Goal: Information Seeking & Learning: Learn about a topic

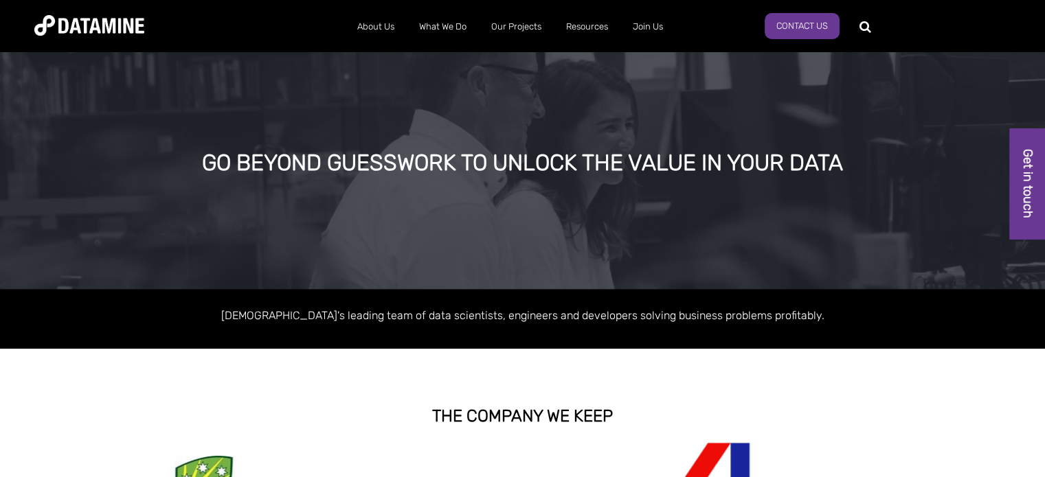
click at [112, 19] on img at bounding box center [89, 25] width 110 height 21
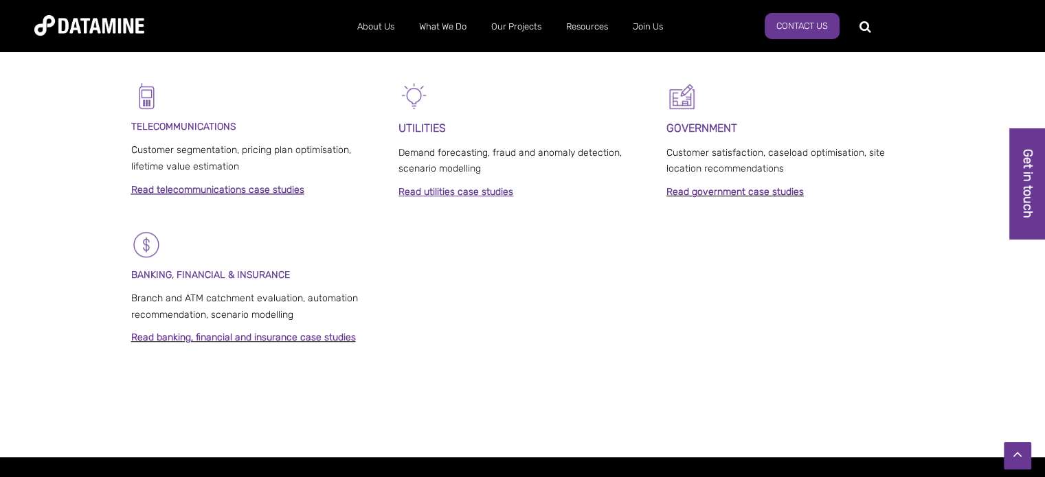
scroll to position [927, 0]
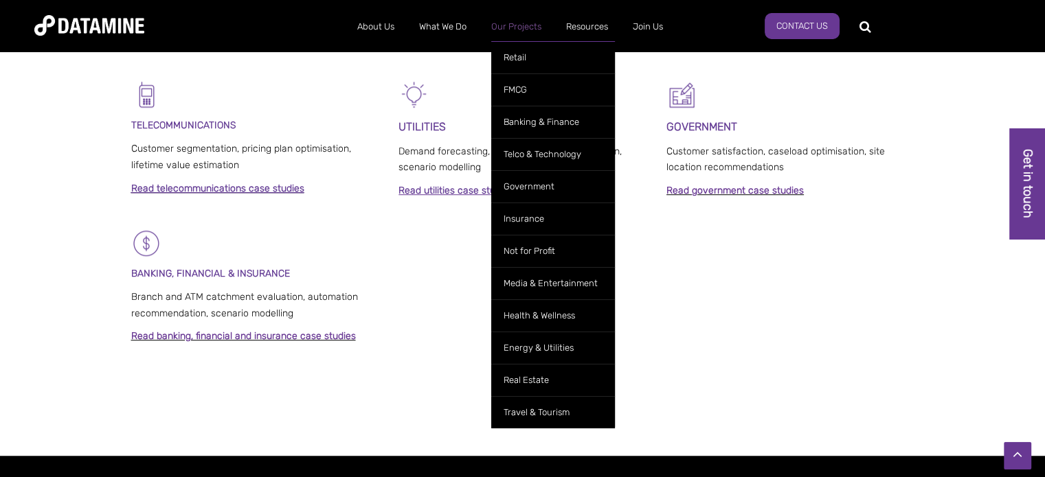
click at [518, 13] on link "Our Projects" at bounding box center [516, 27] width 75 height 36
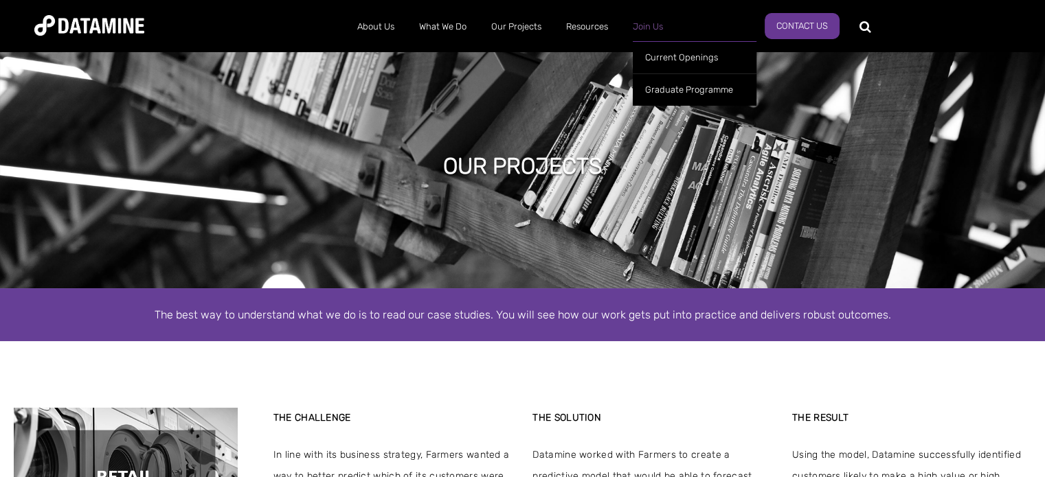
click at [651, 30] on link "Join Us" at bounding box center [647, 27] width 55 height 36
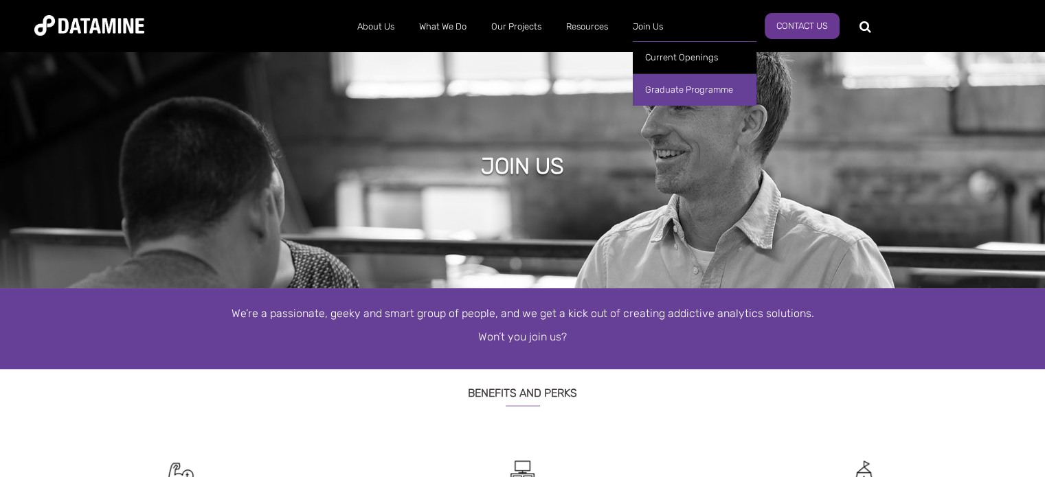
click at [662, 93] on link "Graduate Programme" at bounding box center [695, 90] width 124 height 32
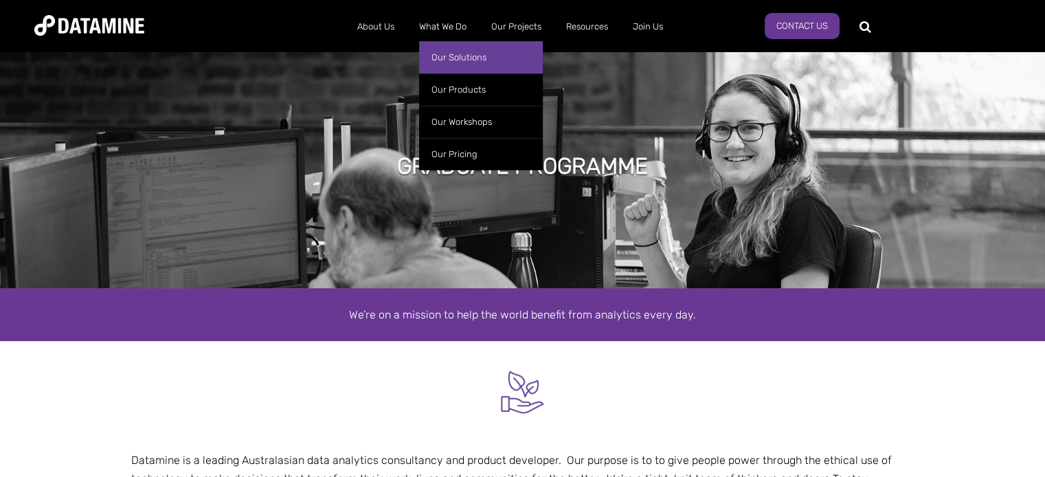
click at [448, 59] on link "Our Solutions" at bounding box center [481, 57] width 124 height 32
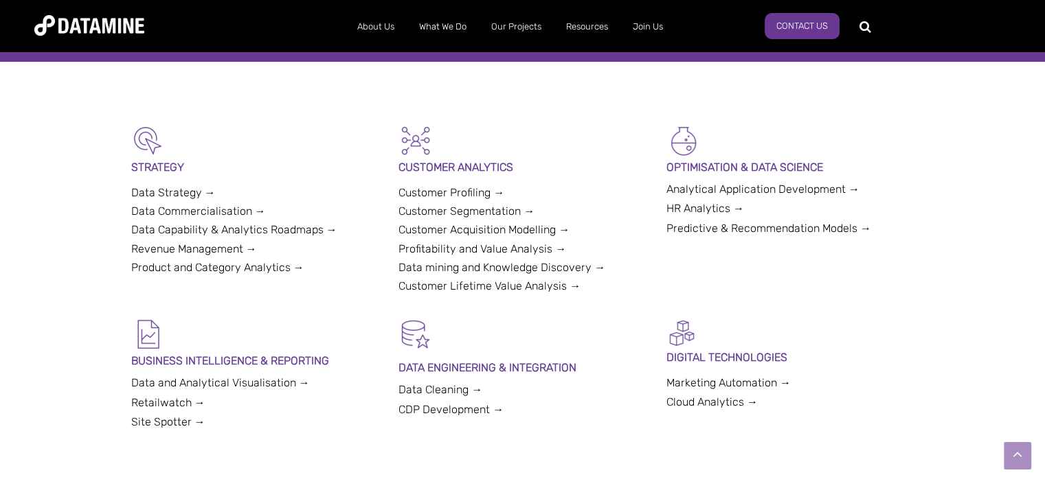
scroll to position [300, 0]
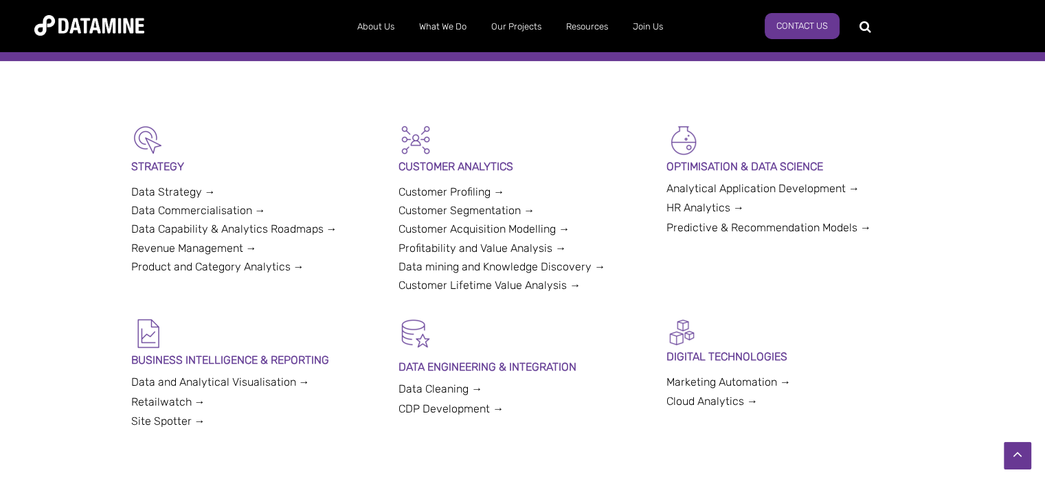
drag, startPoint x: 540, startPoint y: 354, endPoint x: 420, endPoint y: 388, distance: 124.9
click at [420, 388] on link "Data Cleaning →" at bounding box center [440, 389] width 84 height 13
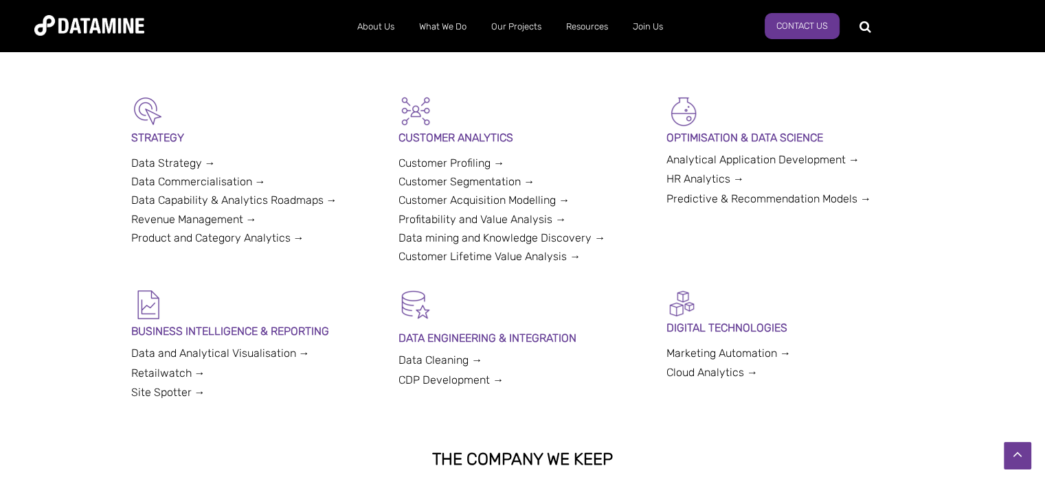
scroll to position [0, 0]
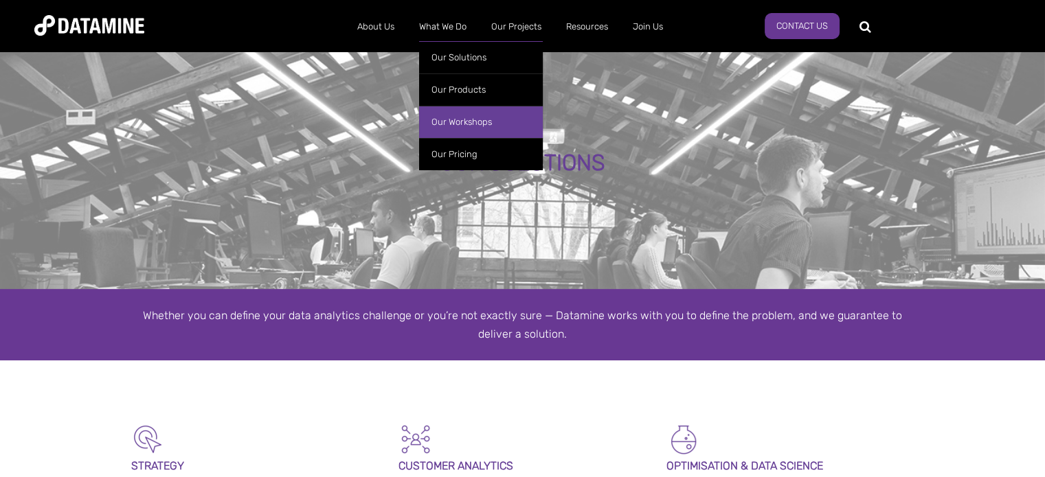
click at [461, 117] on link "Our Workshops" at bounding box center [481, 122] width 124 height 32
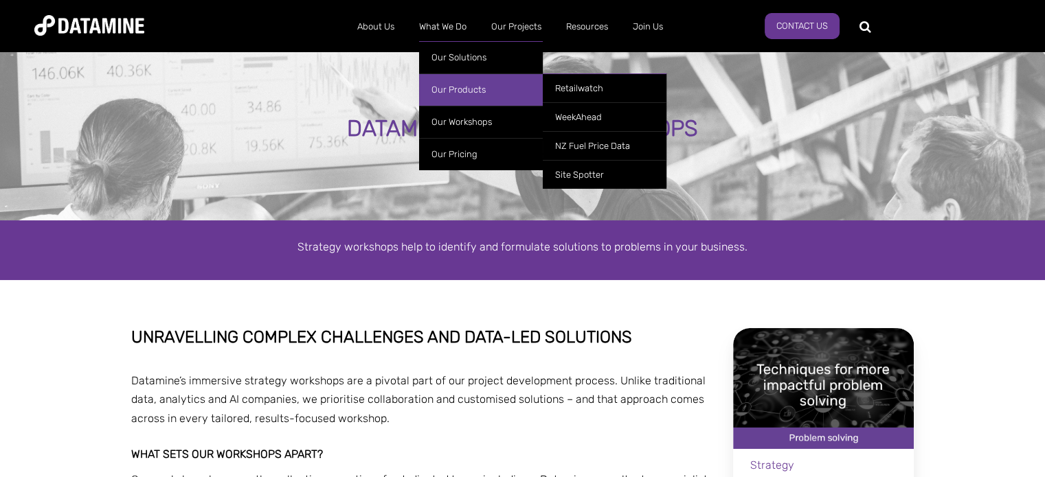
click at [497, 96] on link "Our Products" at bounding box center [481, 90] width 124 height 32
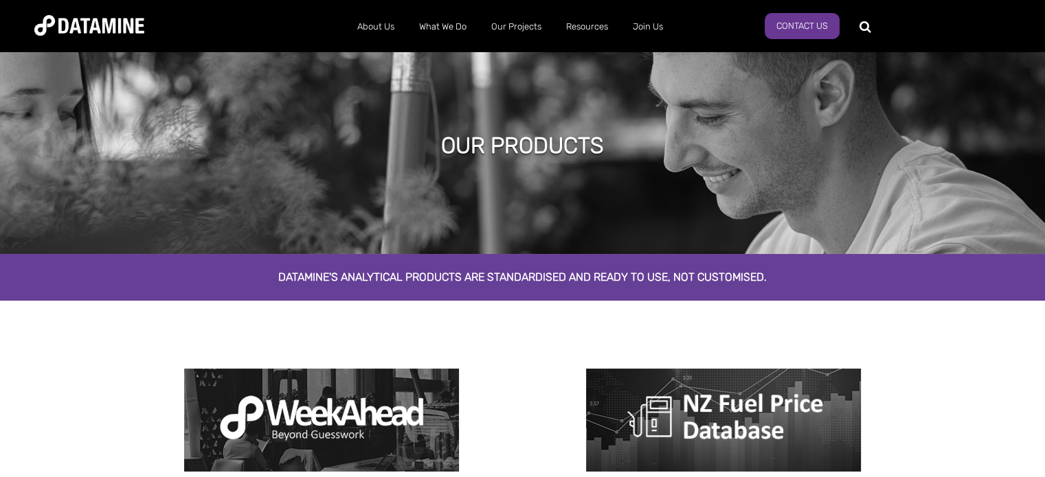
scroll to position [342, 0]
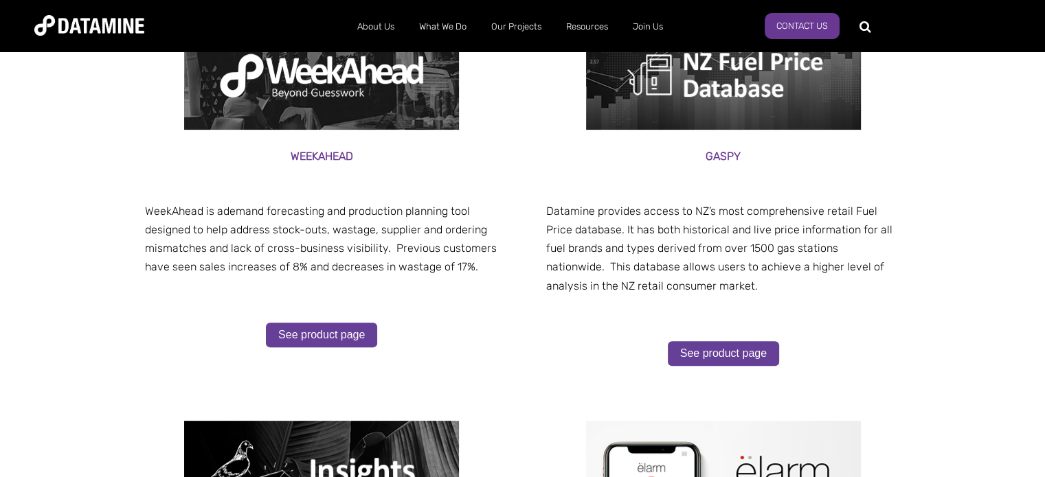
drag, startPoint x: 495, startPoint y: 403, endPoint x: 401, endPoint y: 265, distance: 166.7
click at [401, 265] on p "WeekAhead is a demand forecasting and production planning tool designed to help…" at bounding box center [322, 239] width 354 height 75
click at [484, 285] on p at bounding box center [322, 293] width 354 height 19
click at [1008, 236] on div "Product page Weekahead our platform WeekAhead is a demand forecasting and produ…" at bounding box center [522, 365] width 1045 height 813
click at [1009, 236] on div "Product page Weekahead our platform WeekAhead is a demand forecasting and produ…" at bounding box center [522, 365] width 1045 height 813
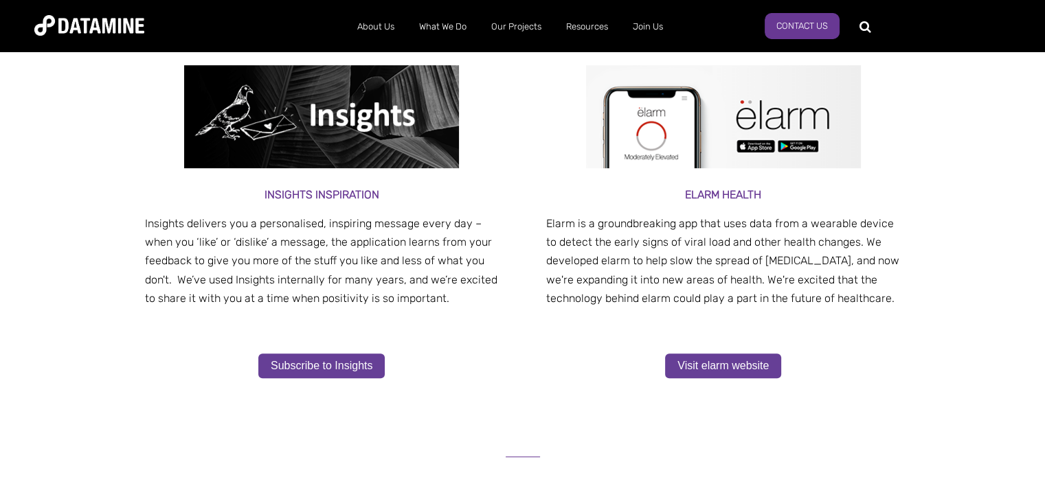
scroll to position [0, 0]
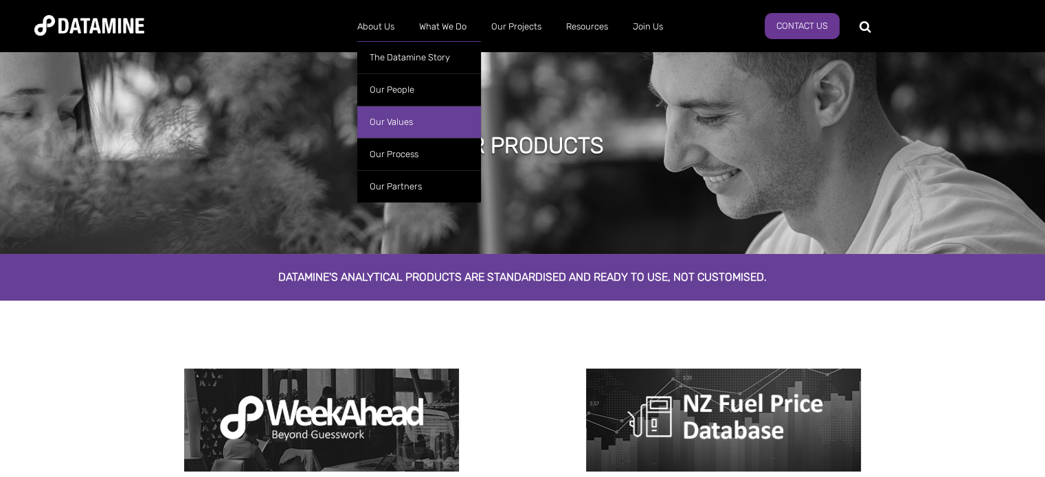
click at [400, 118] on link "Our Values" at bounding box center [419, 122] width 124 height 32
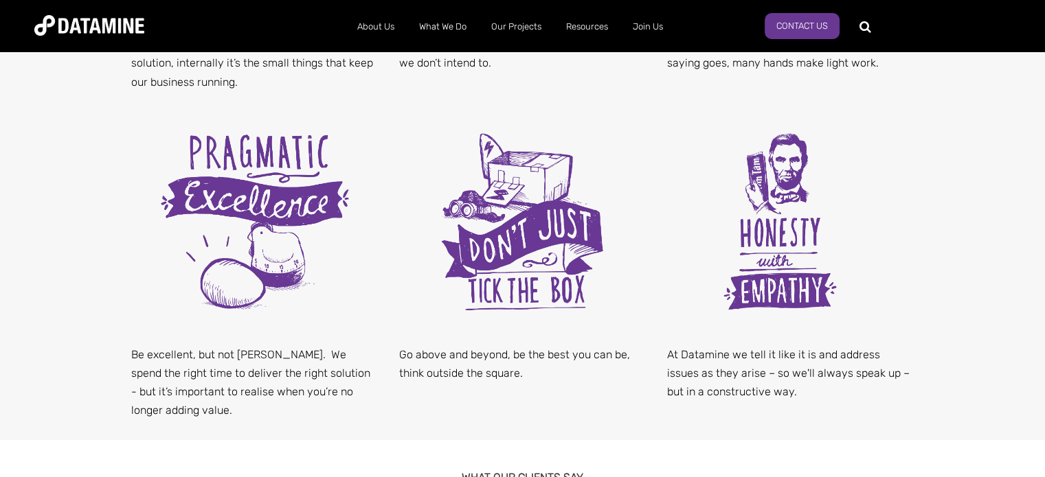
scroll to position [719, 0]
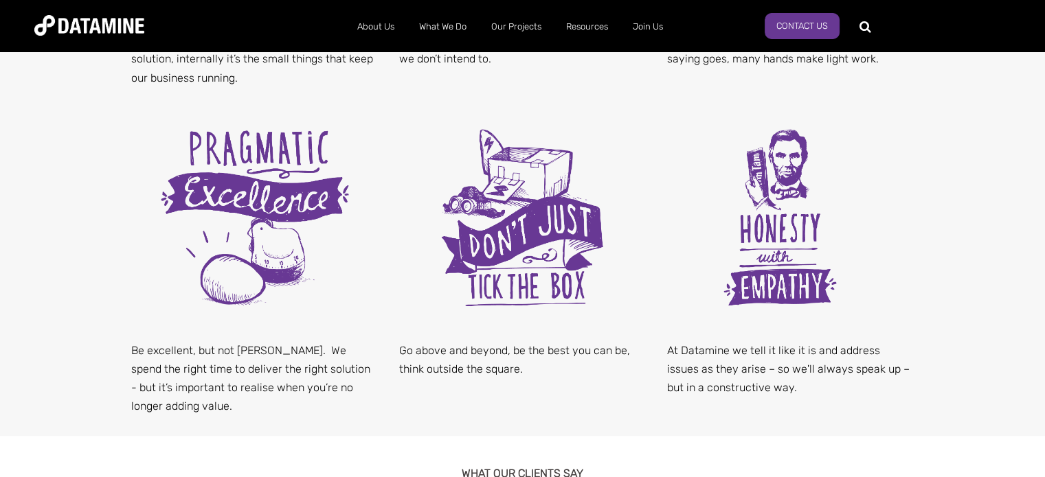
click at [248, 348] on p "Be excellent, but not [PERSON_NAME]. We spend the right time to deliver the rig…" at bounding box center [254, 378] width 247 height 75
click at [248, 348] on p "Be excellent, but not OTT. We spend the right time to deliver the right solutio…" at bounding box center [254, 378] width 247 height 75
copy p "OTT"
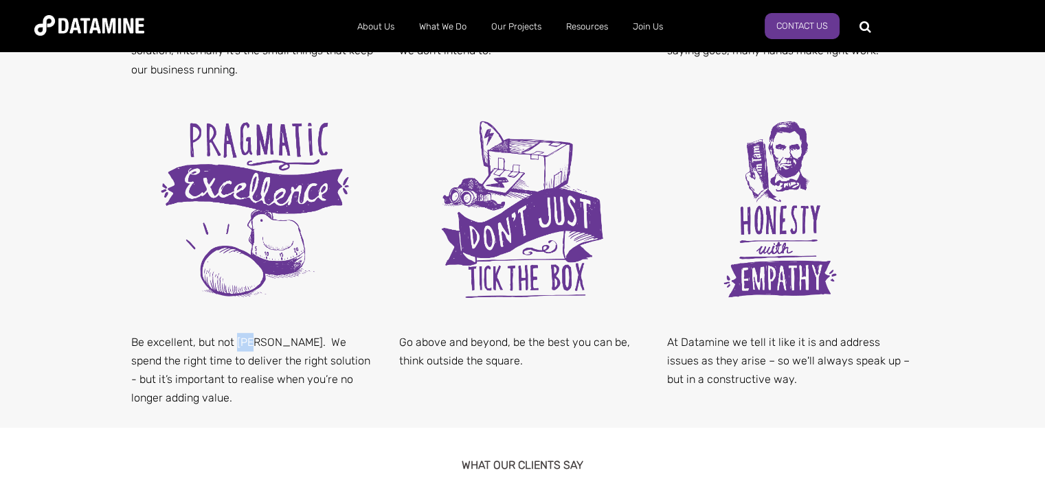
scroll to position [728, 0]
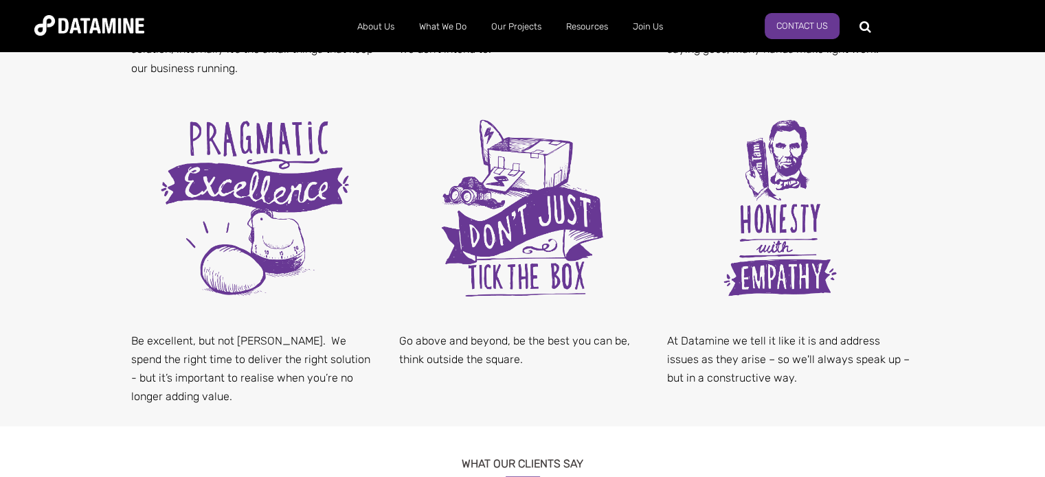
click at [510, 390] on div "Externally, this means delivering a complete solution, internally it’s the smal…" at bounding box center [523, 107] width 804 height 639
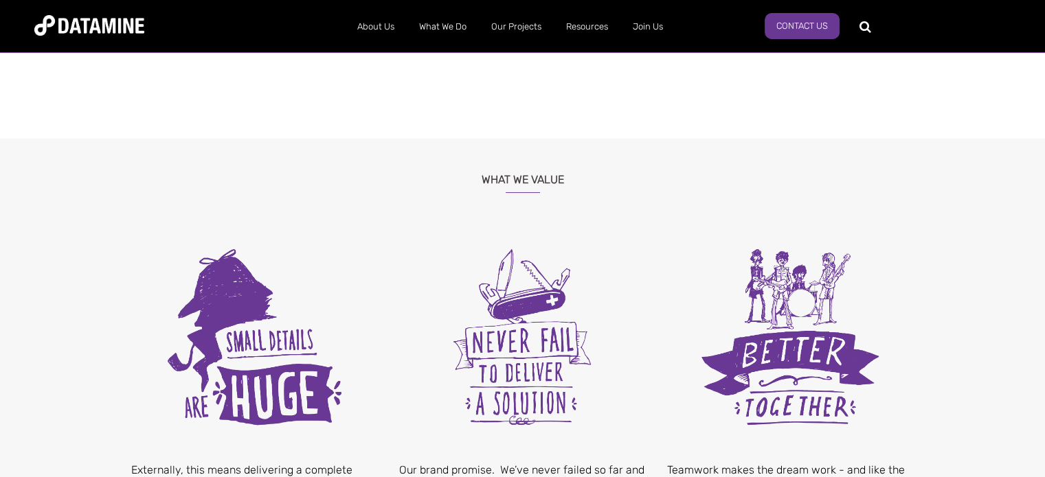
scroll to position [0, 0]
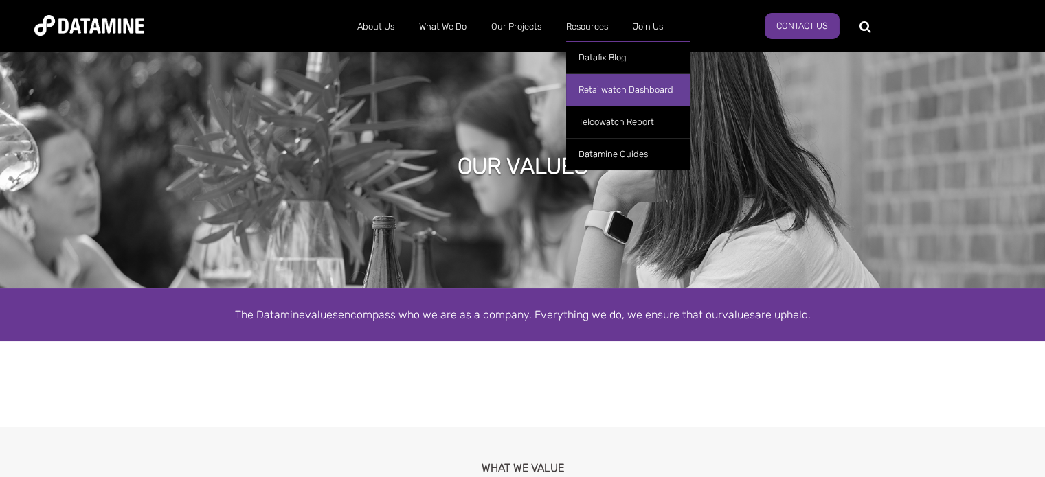
click at [603, 87] on link "Retailwatch Dashboard" at bounding box center [628, 90] width 124 height 32
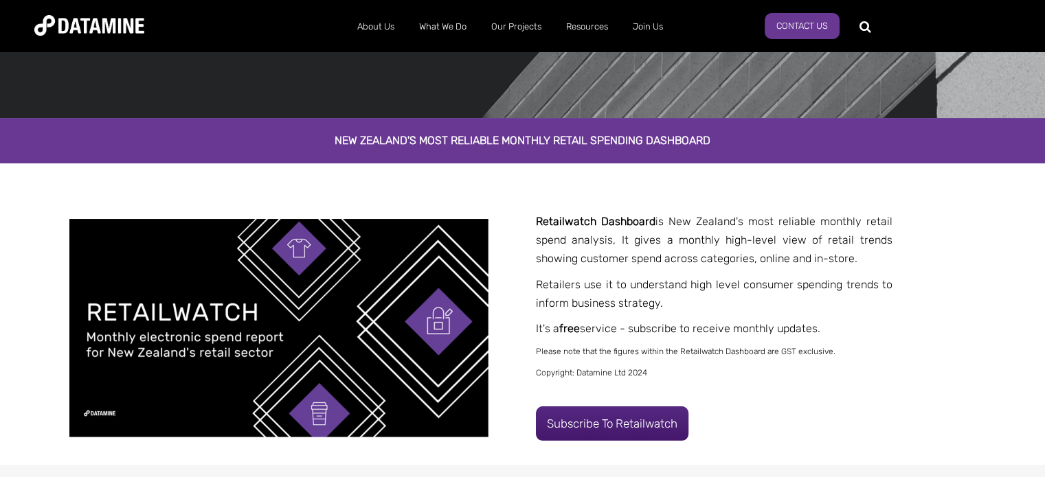
scroll to position [169, 0]
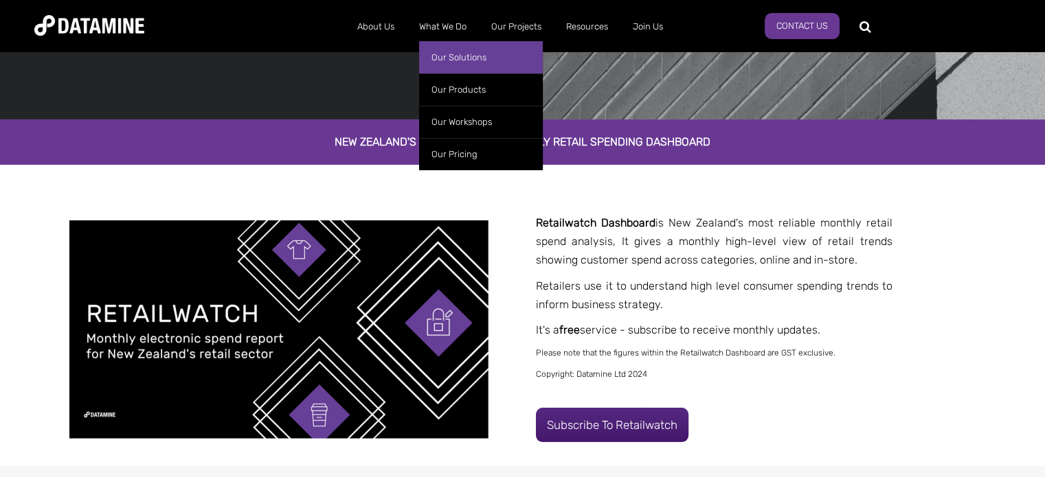
click at [437, 57] on link "Our Solutions" at bounding box center [481, 57] width 124 height 32
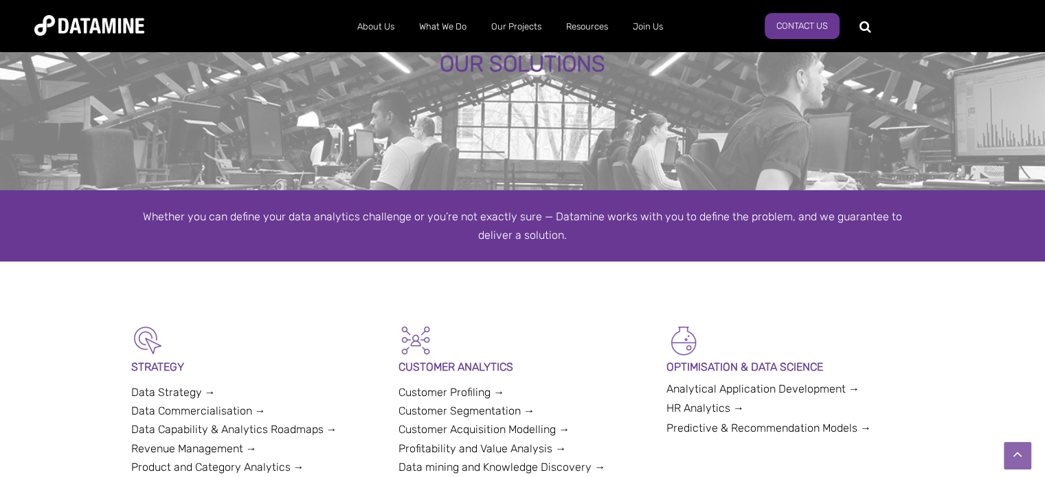
scroll to position [90, 0]
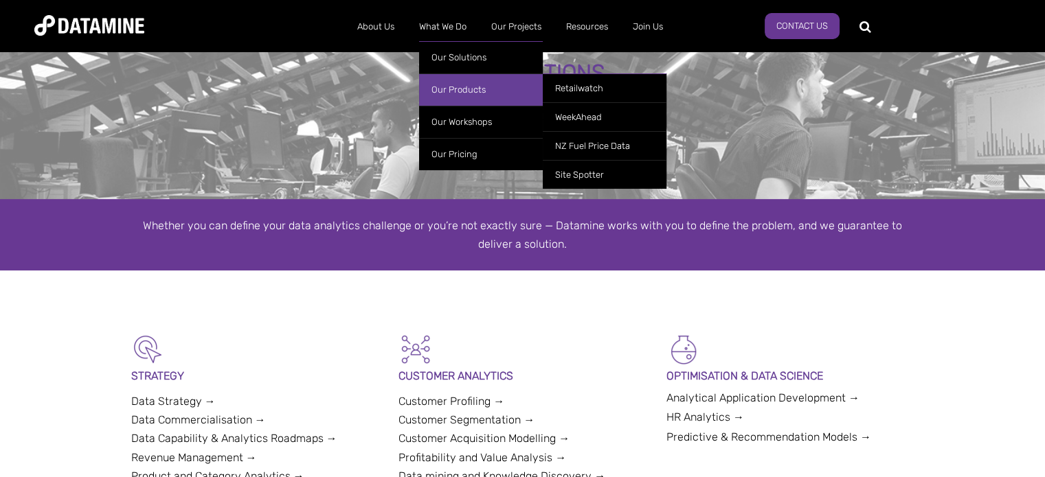
click at [442, 98] on link "Our Products" at bounding box center [481, 90] width 124 height 32
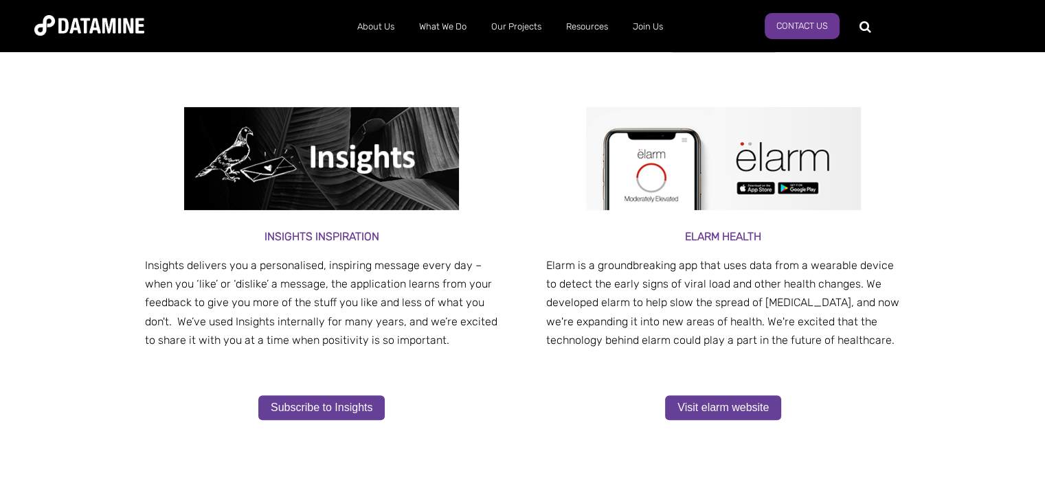
scroll to position [657, 0]
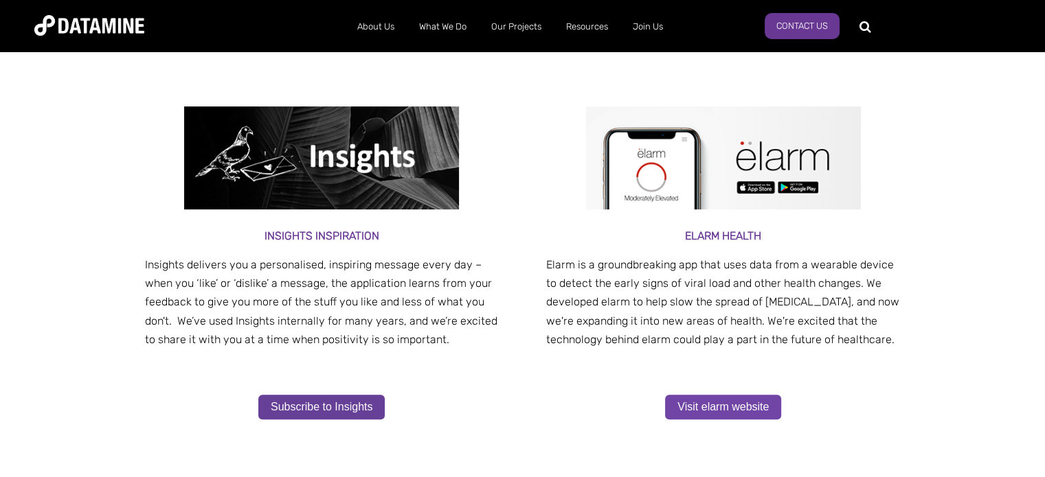
click at [712, 399] on link "Visit elarm website" at bounding box center [723, 407] width 116 height 25
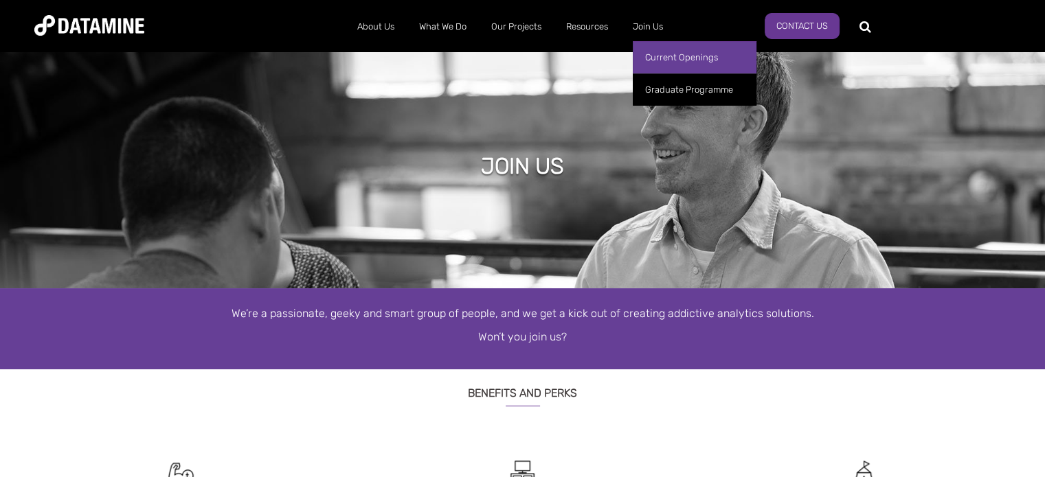
click at [662, 49] on link "Current Openings" at bounding box center [695, 57] width 124 height 32
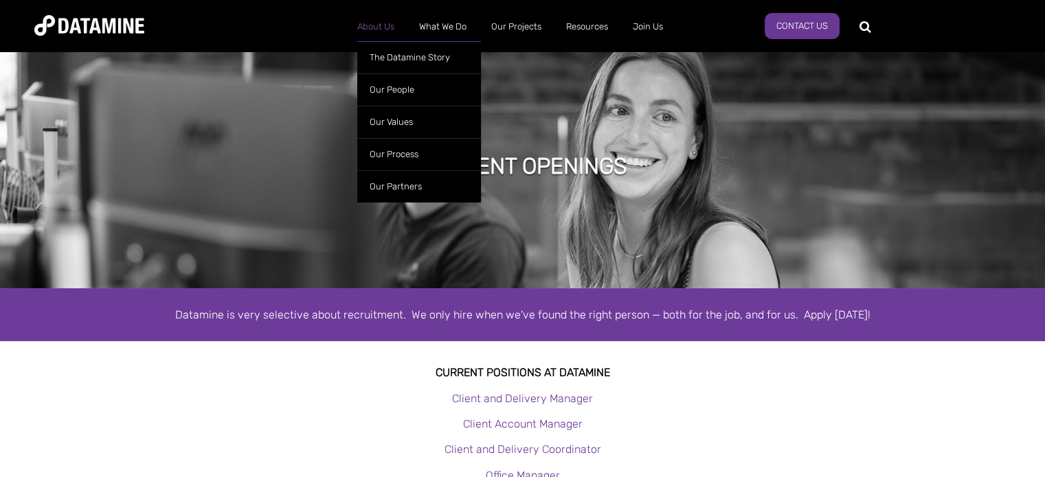
click at [372, 19] on link "About Us" at bounding box center [376, 27] width 62 height 36
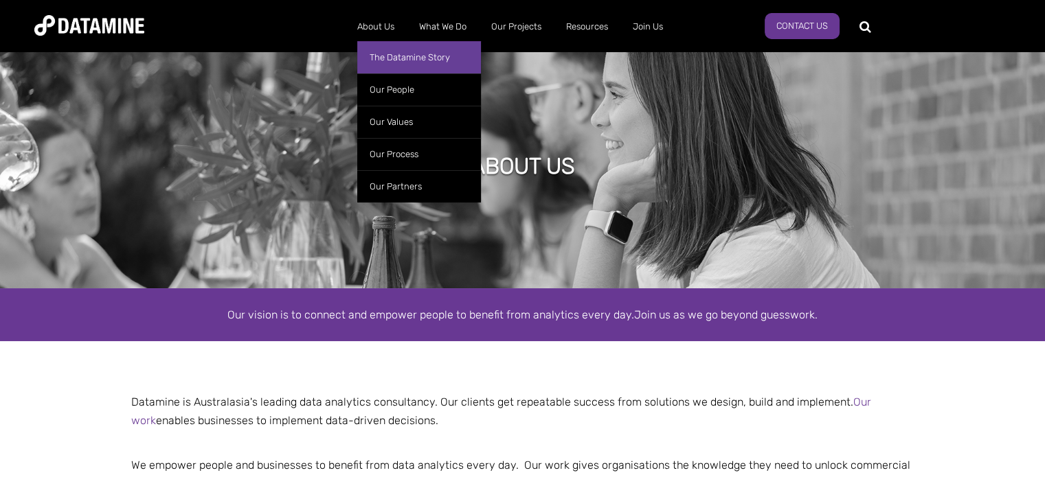
click at [387, 51] on link "The Datamine Story" at bounding box center [419, 57] width 124 height 32
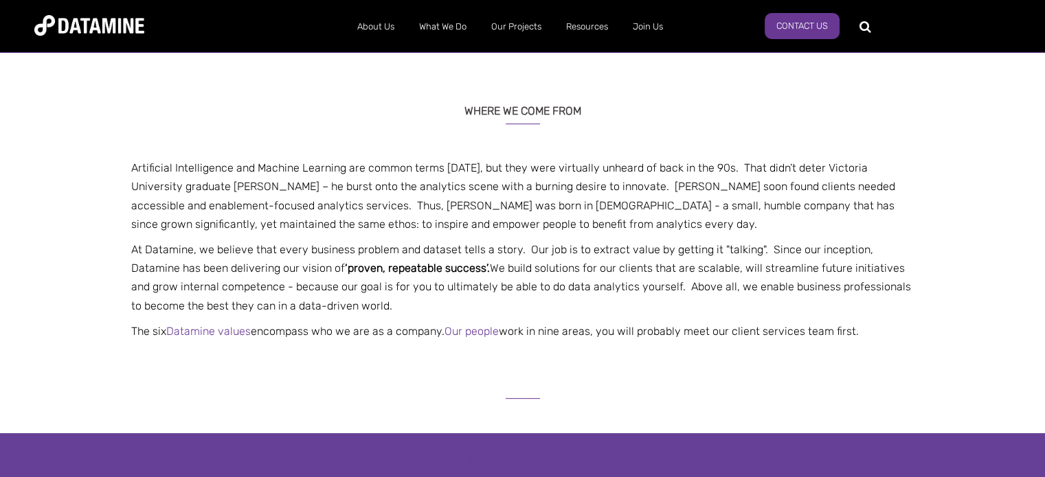
scroll to position [294, 0]
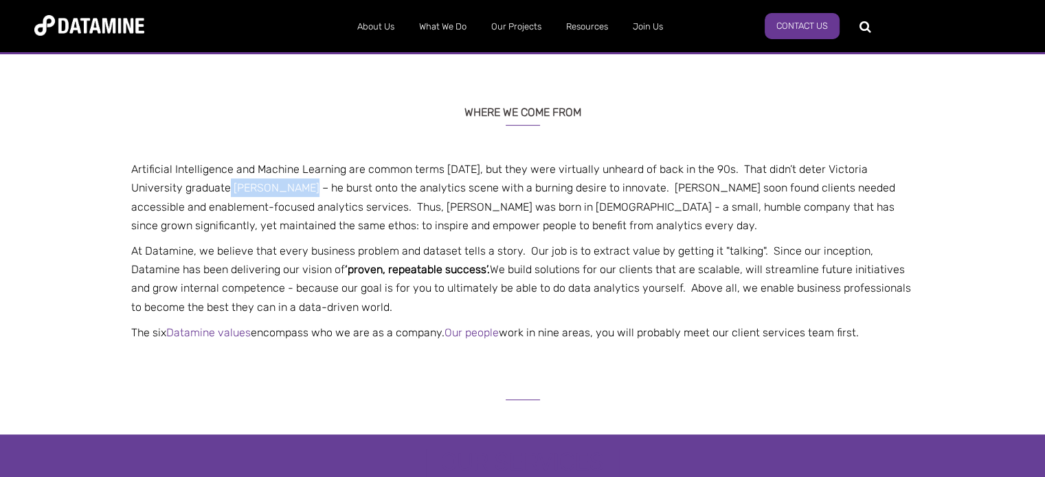
drag, startPoint x: 179, startPoint y: 190, endPoint x: 250, endPoint y: 193, distance: 71.5
click at [250, 193] on p "Artificial Intelligence and Machine Learning are common terms today, but they w…" at bounding box center [523, 197] width 804 height 75
copy p "Paul O’Connor"
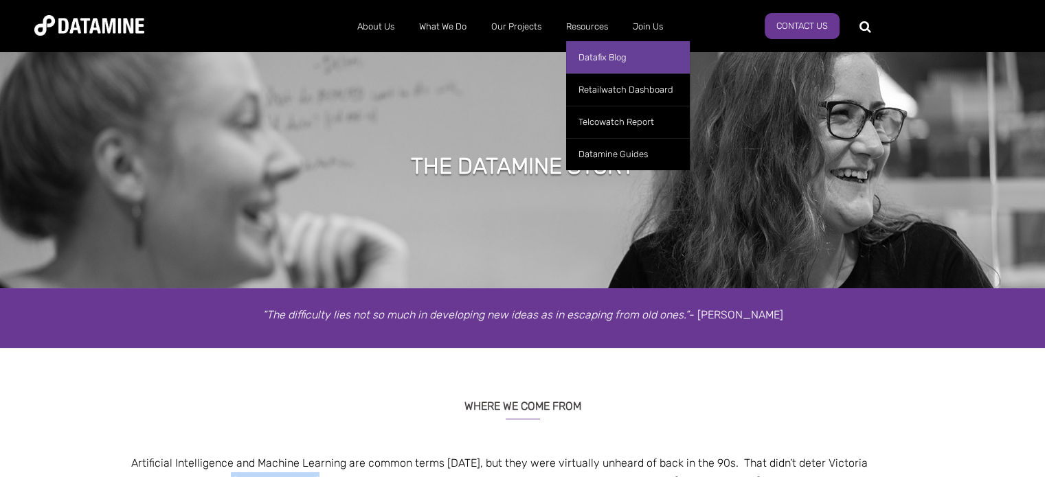
click at [588, 57] on link "Datafix Blog" at bounding box center [628, 57] width 124 height 32
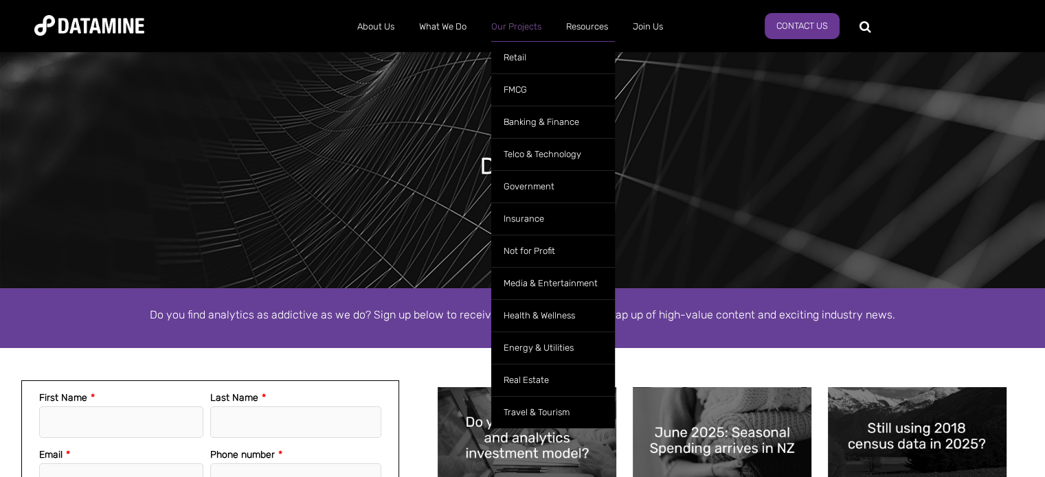
click at [515, 33] on link "Our Projects" at bounding box center [516, 27] width 75 height 36
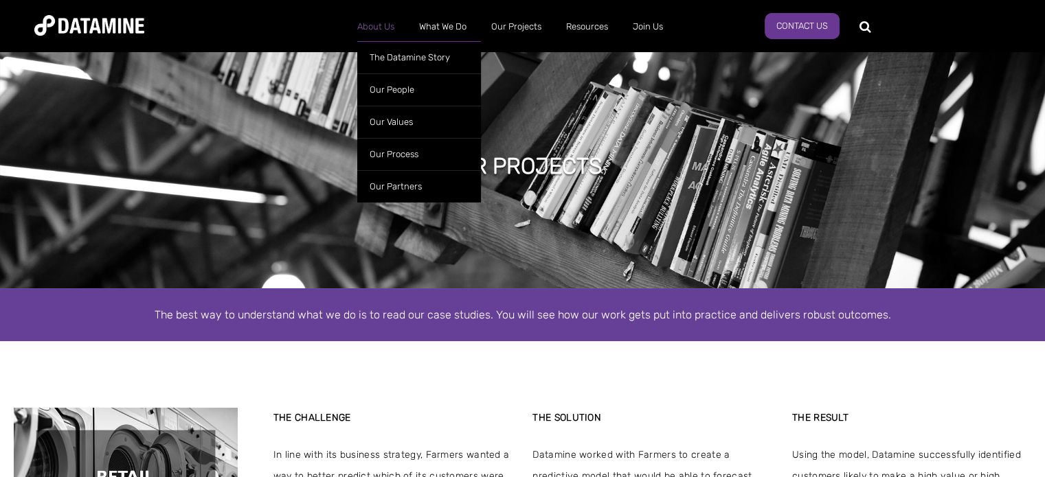
click at [368, 25] on link "About Us" at bounding box center [376, 27] width 62 height 36
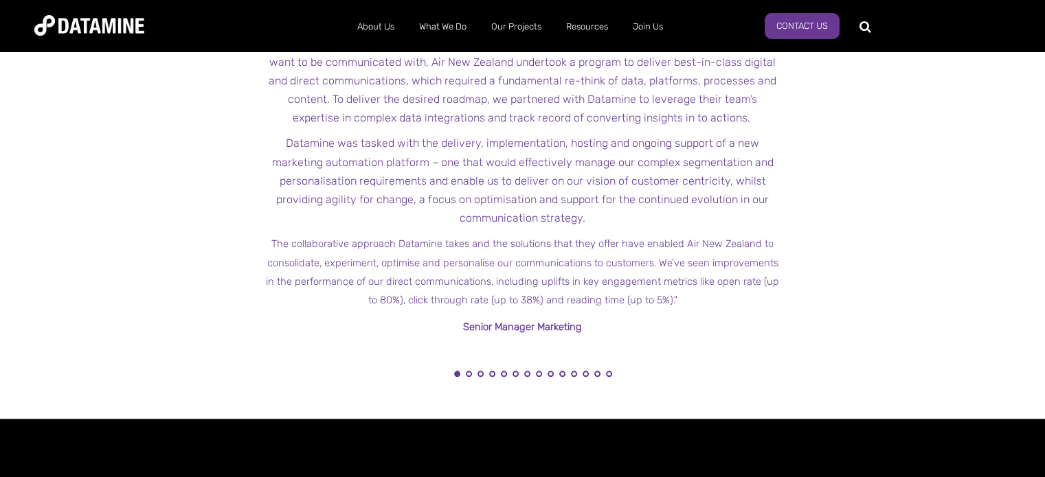
scroll to position [1543, 0]
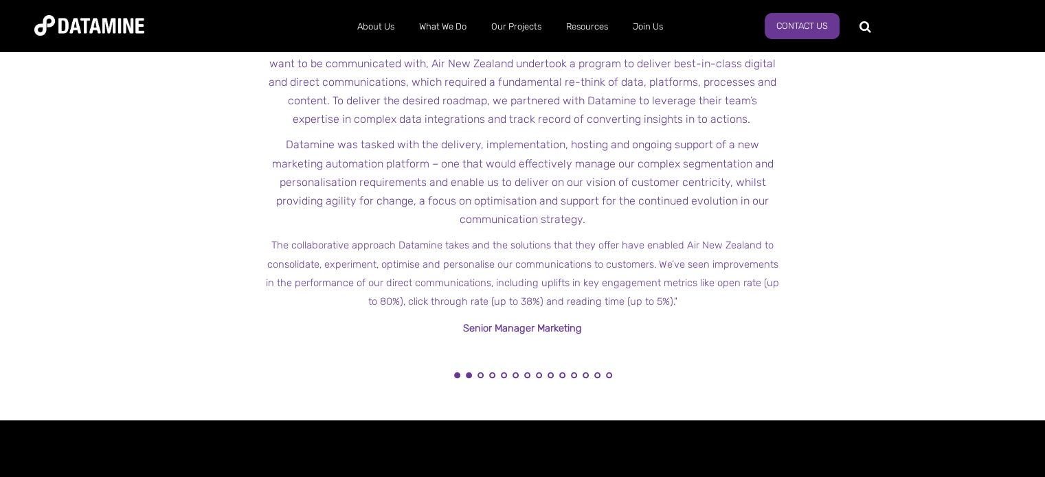
click at [470, 378] on button "2" at bounding box center [469, 375] width 6 height 6
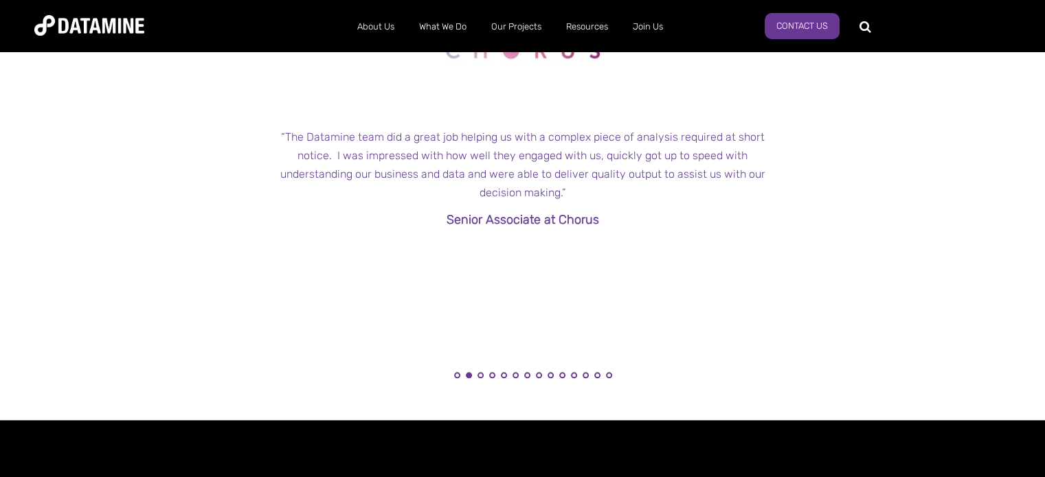
click at [484, 376] on li "3" at bounding box center [480, 379] width 14 height 14
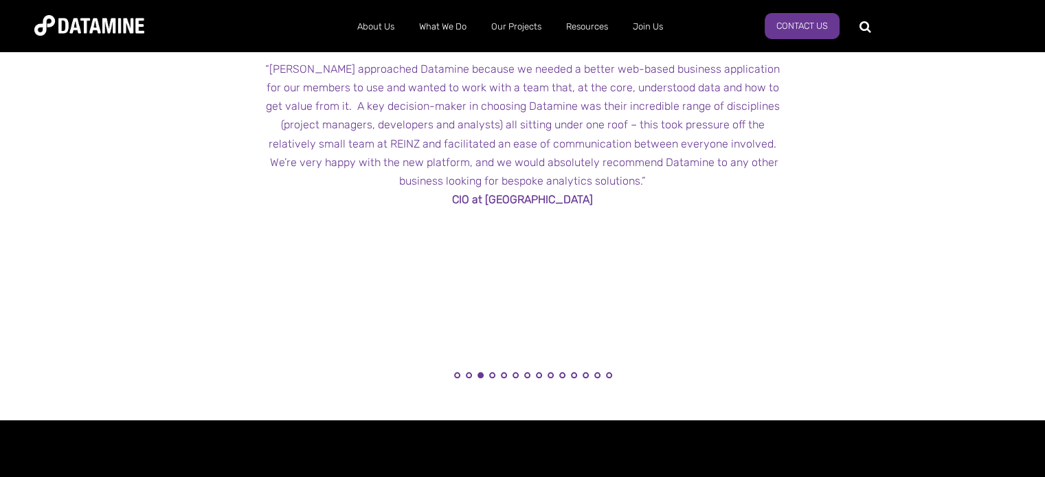
click at [500, 379] on li "5" at bounding box center [504, 379] width 14 height 14
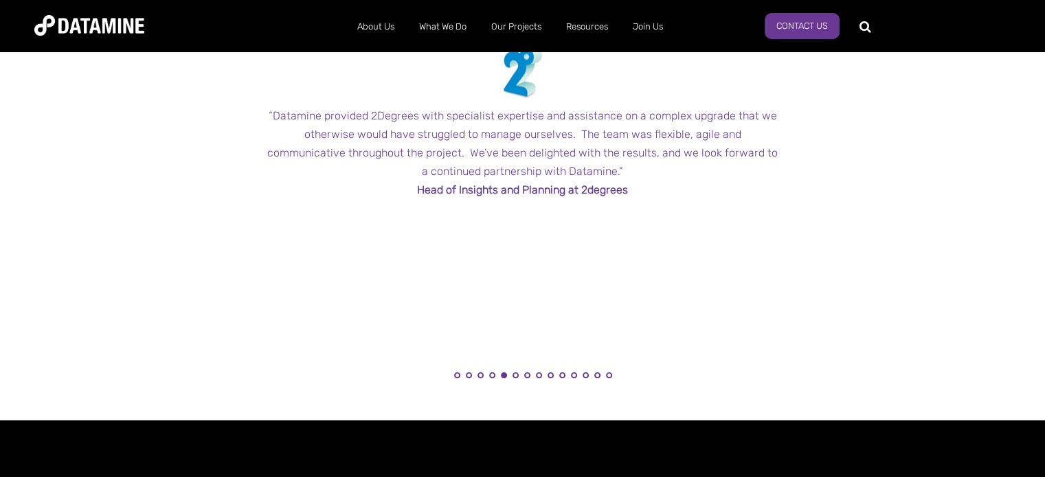
click at [541, 372] on ul "1 2 3 4 5 6 7 8 9 10 11 12 13 14" at bounding box center [532, 375] width 515 height 24
click at [541, 373] on li "8" at bounding box center [539, 379] width 14 height 14
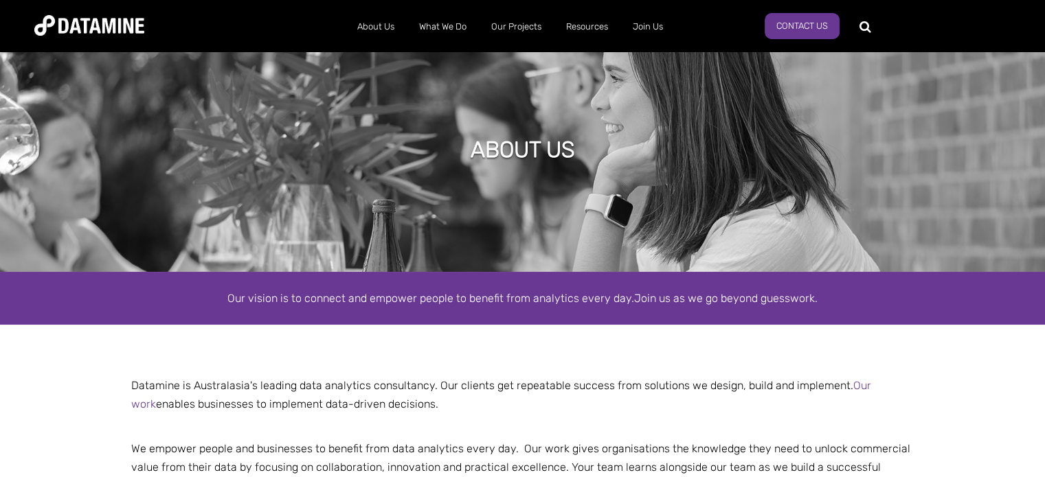
scroll to position [0, 0]
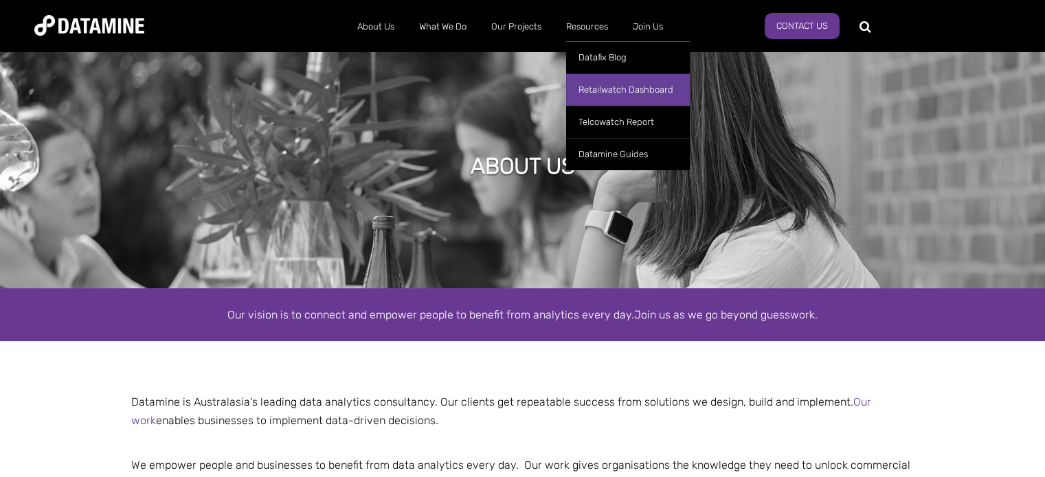
click at [611, 91] on link "Retailwatch Dashboard" at bounding box center [628, 90] width 124 height 32
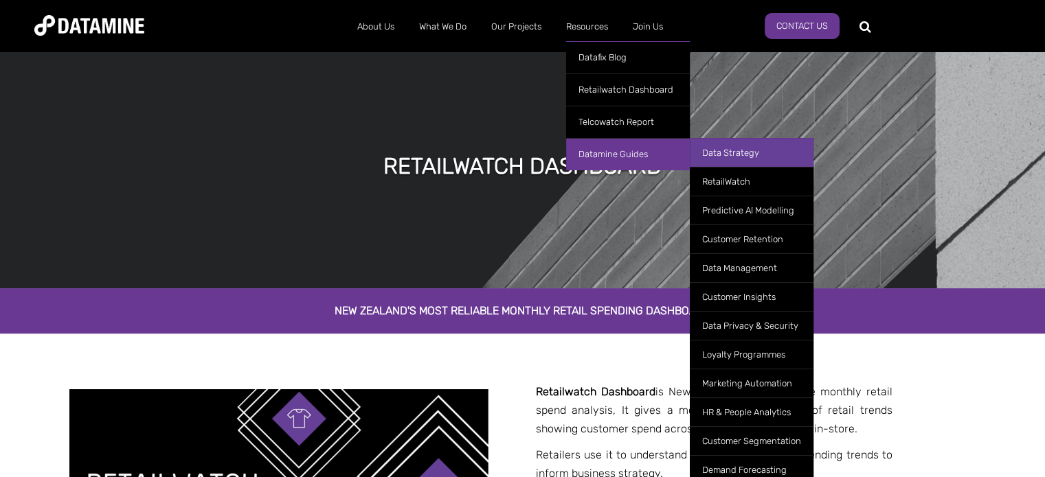
click at [718, 153] on link "Data Strategy" at bounding box center [752, 152] width 124 height 29
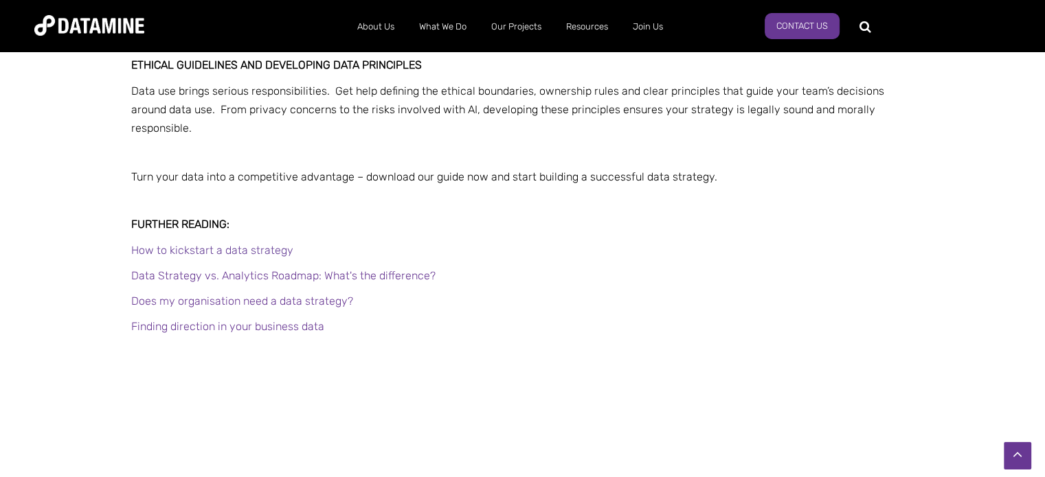
scroll to position [1314, 0]
